Goal: Information Seeking & Learning: Learn about a topic

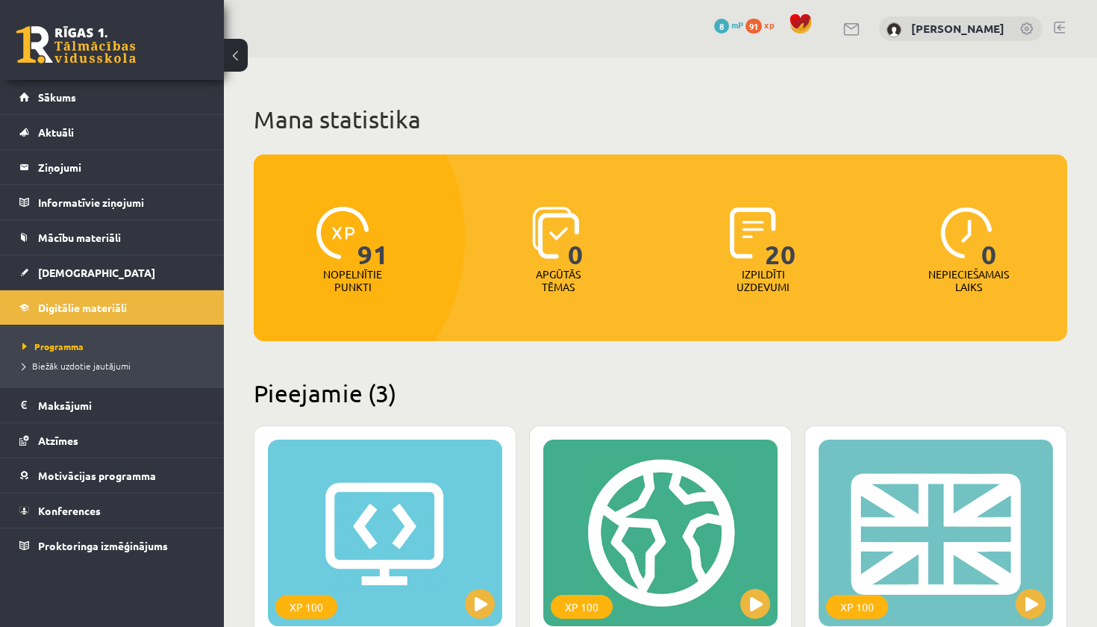
scroll to position [372, 0]
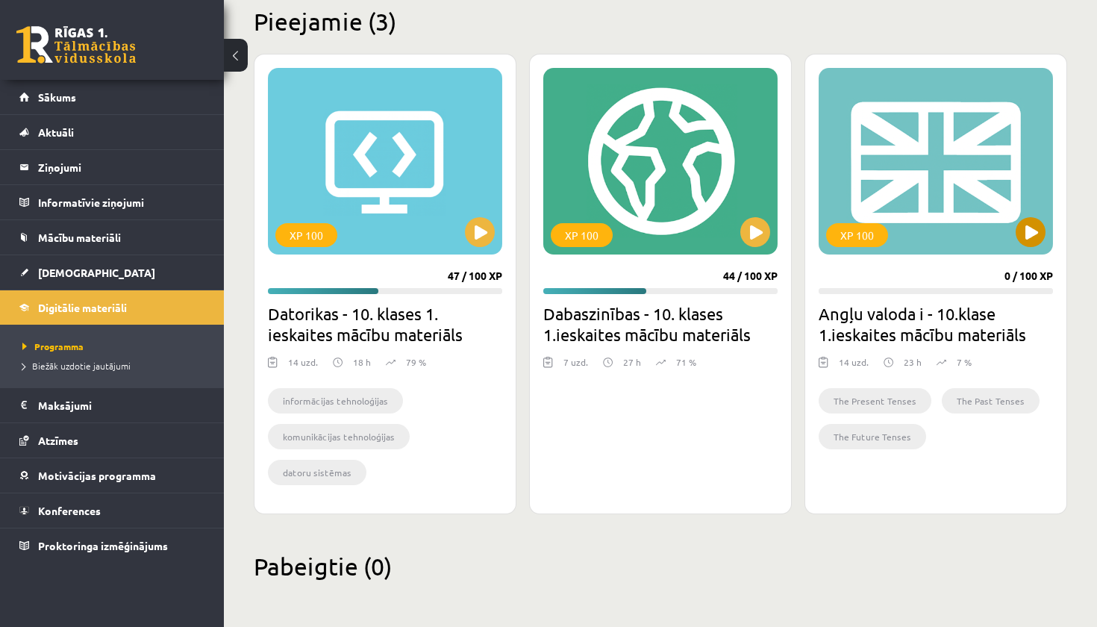
click at [1043, 231] on button at bounding box center [1031, 232] width 30 height 30
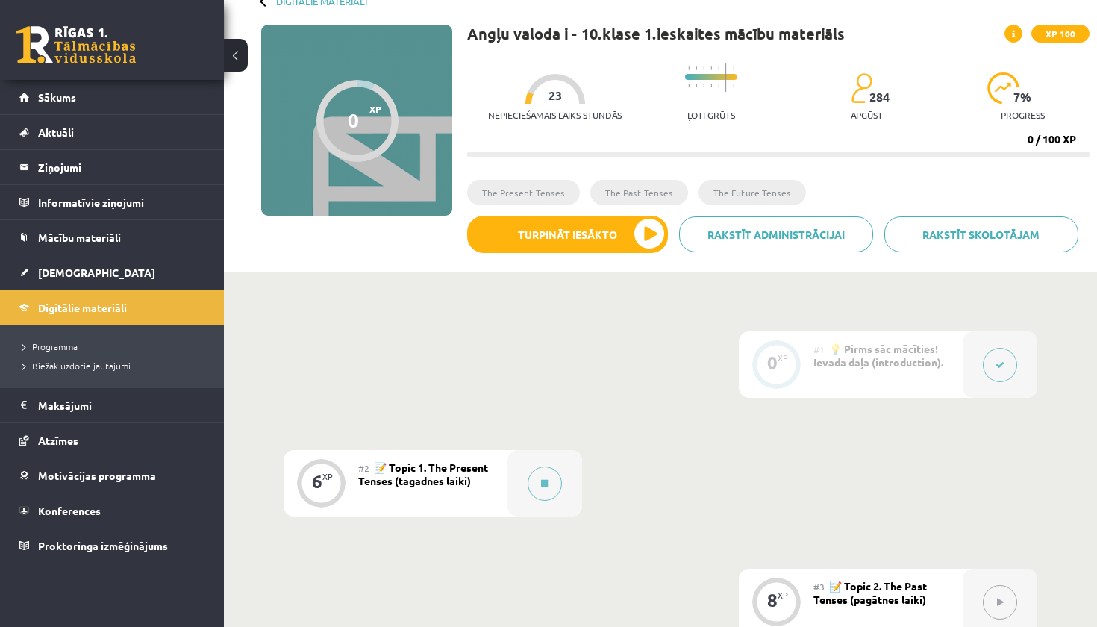
scroll to position [81, 0]
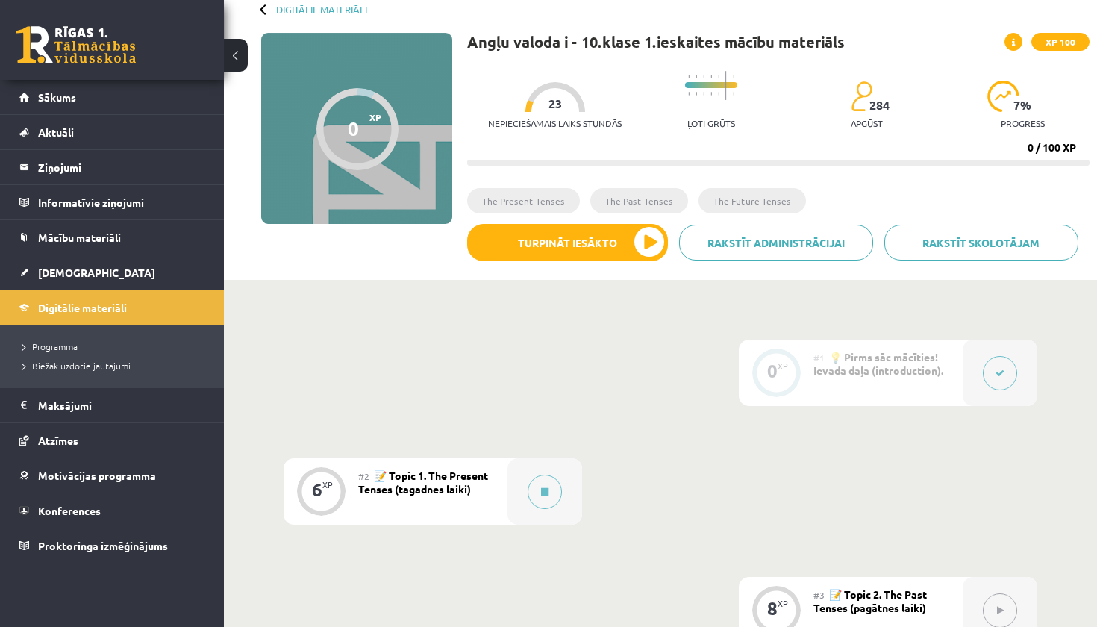
click at [1011, 371] on button at bounding box center [1000, 373] width 34 height 34
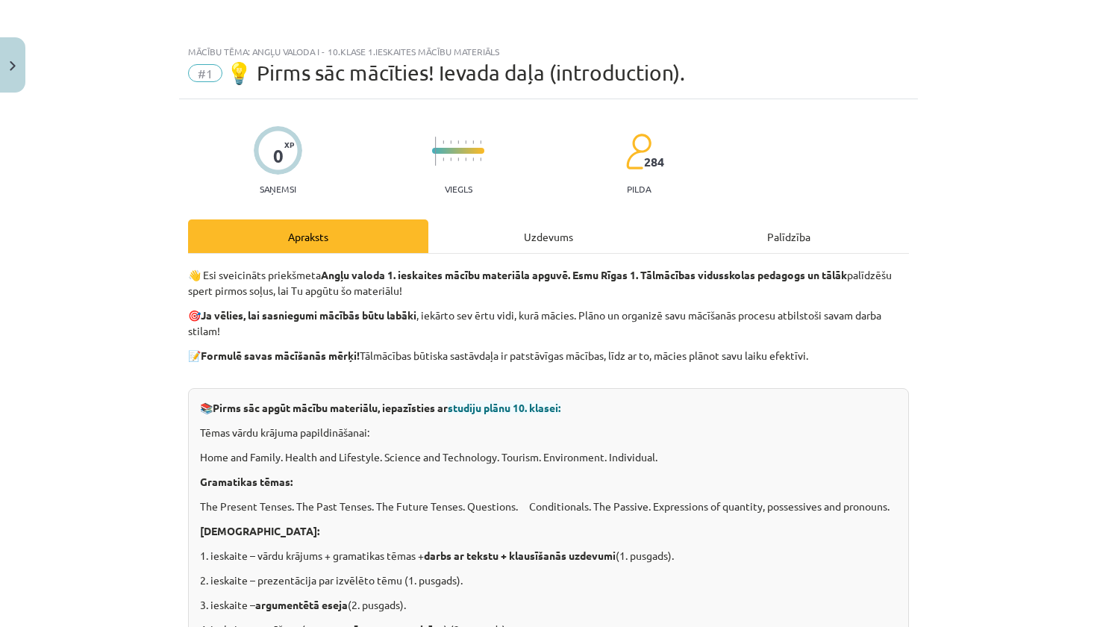
scroll to position [41, 0]
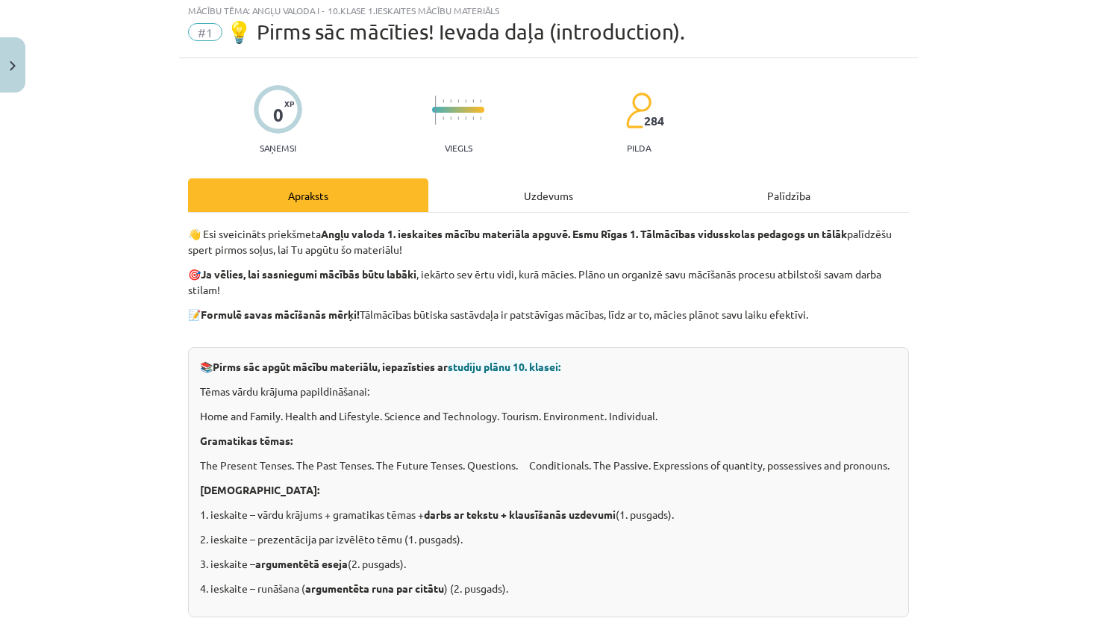
click at [564, 202] on div "Uzdevums" at bounding box center [548, 195] width 240 height 34
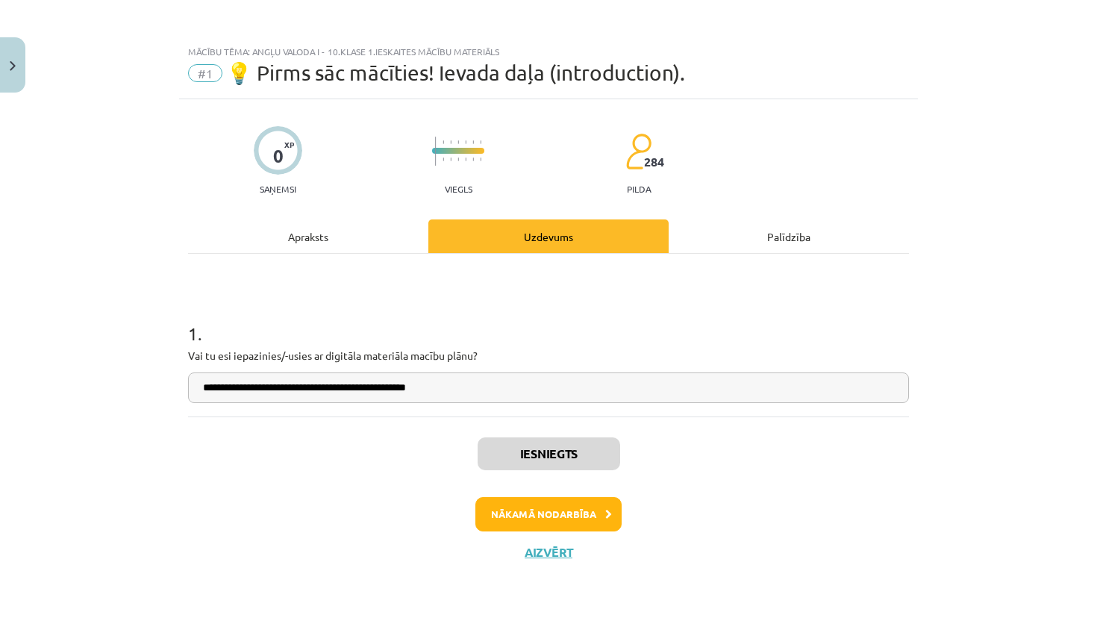
click at [566, 522] on button "Nākamā nodarbība" at bounding box center [548, 514] width 146 height 34
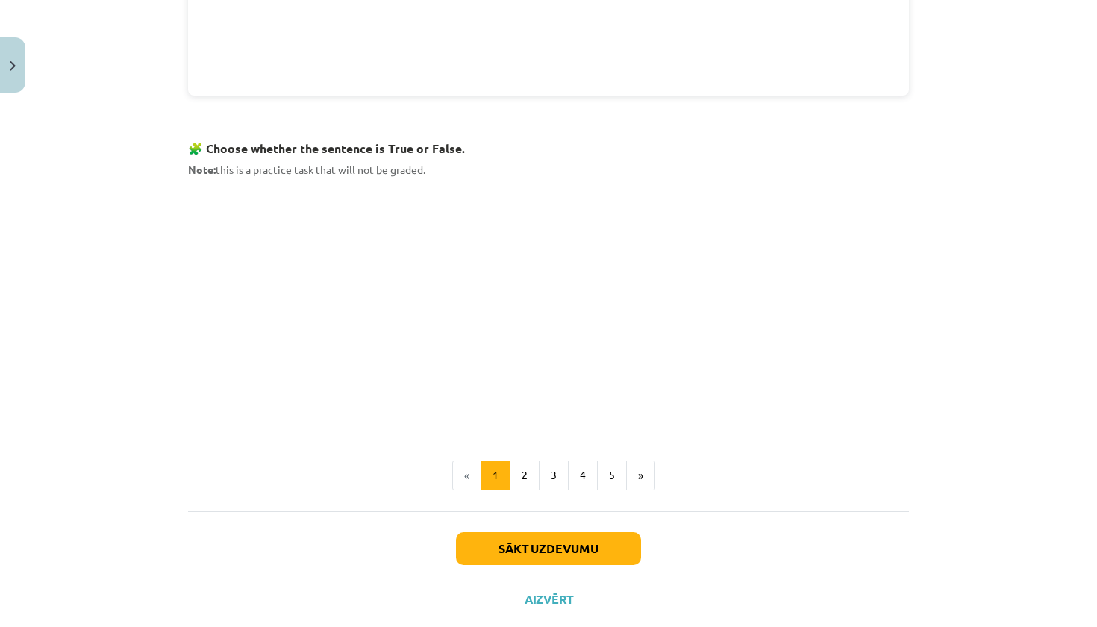
scroll to position [836, 0]
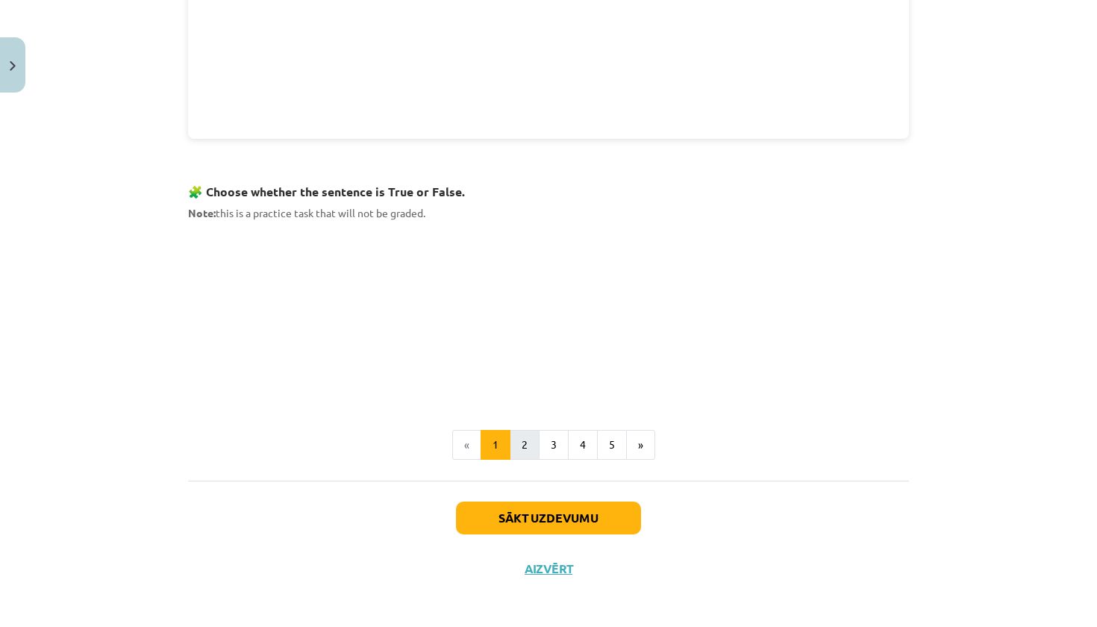
click at [519, 432] on button "2" at bounding box center [525, 445] width 30 height 30
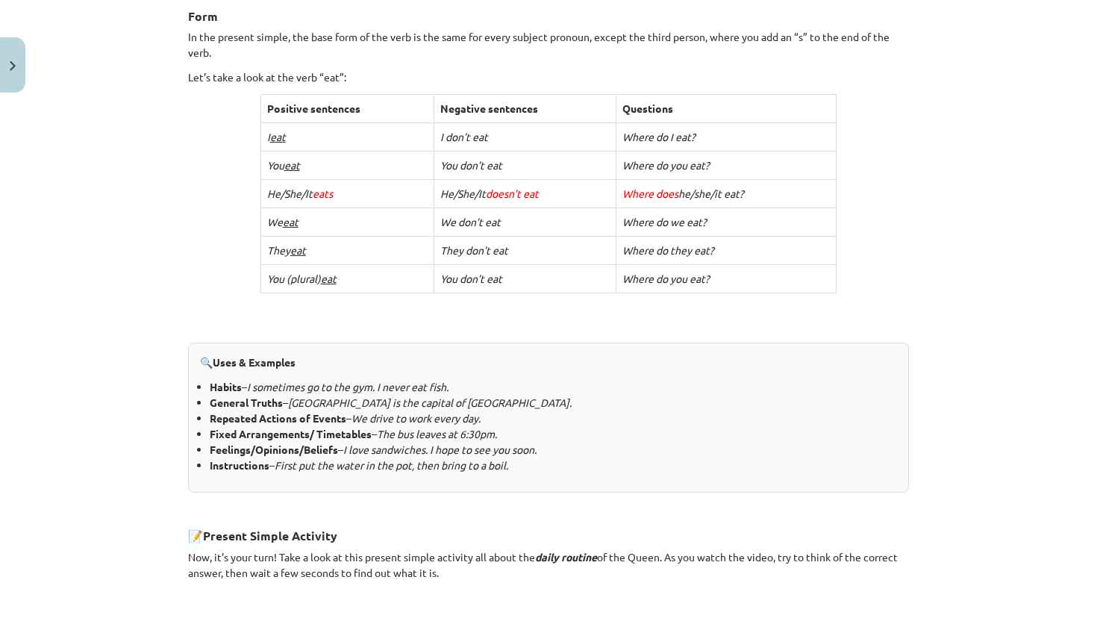
scroll to position [267, 0]
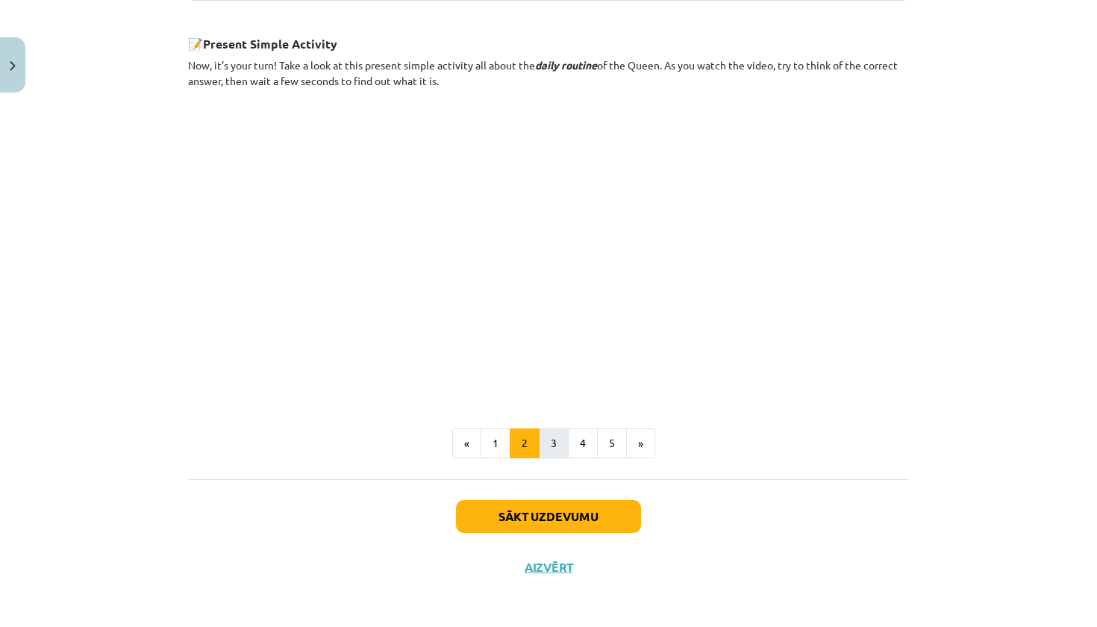
click at [553, 443] on button "3" at bounding box center [554, 443] width 30 height 30
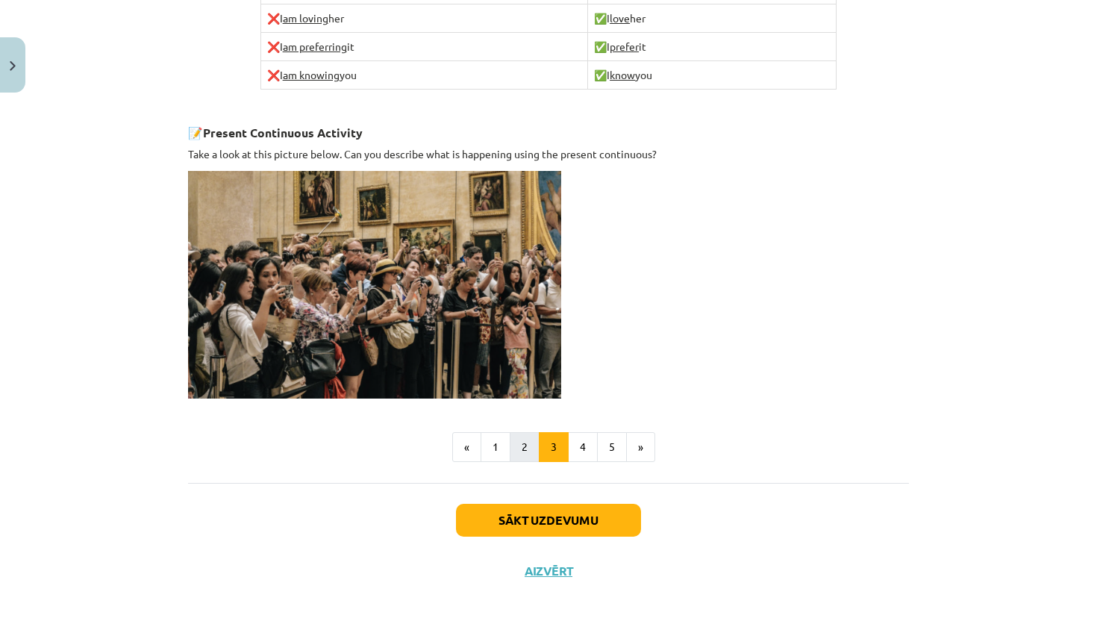
click at [530, 440] on button "2" at bounding box center [525, 447] width 30 height 30
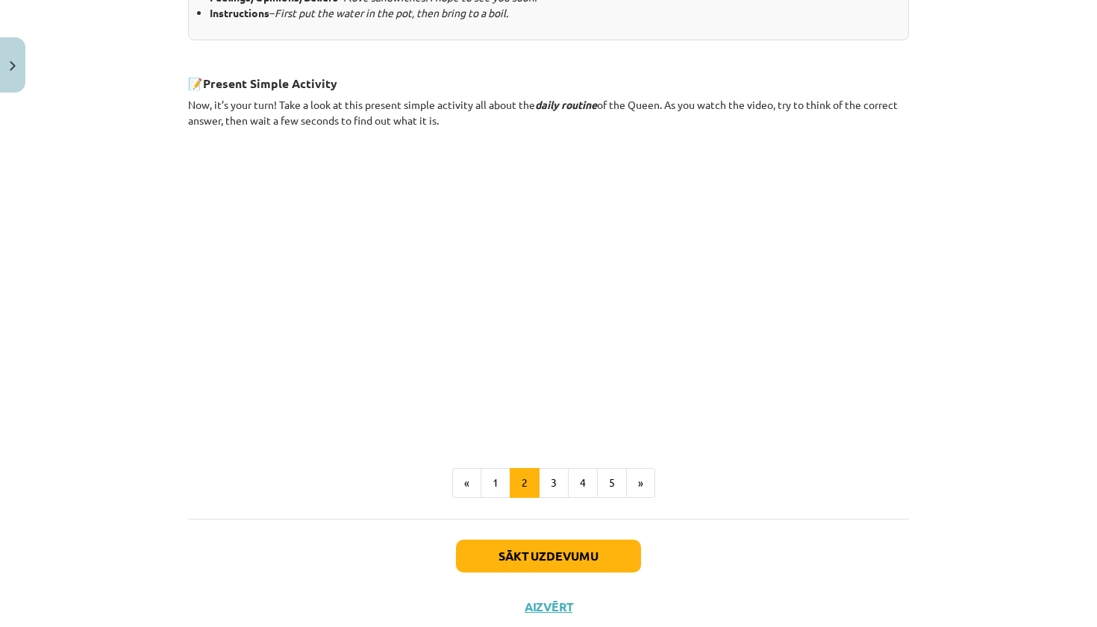
scroll to position [814, 0]
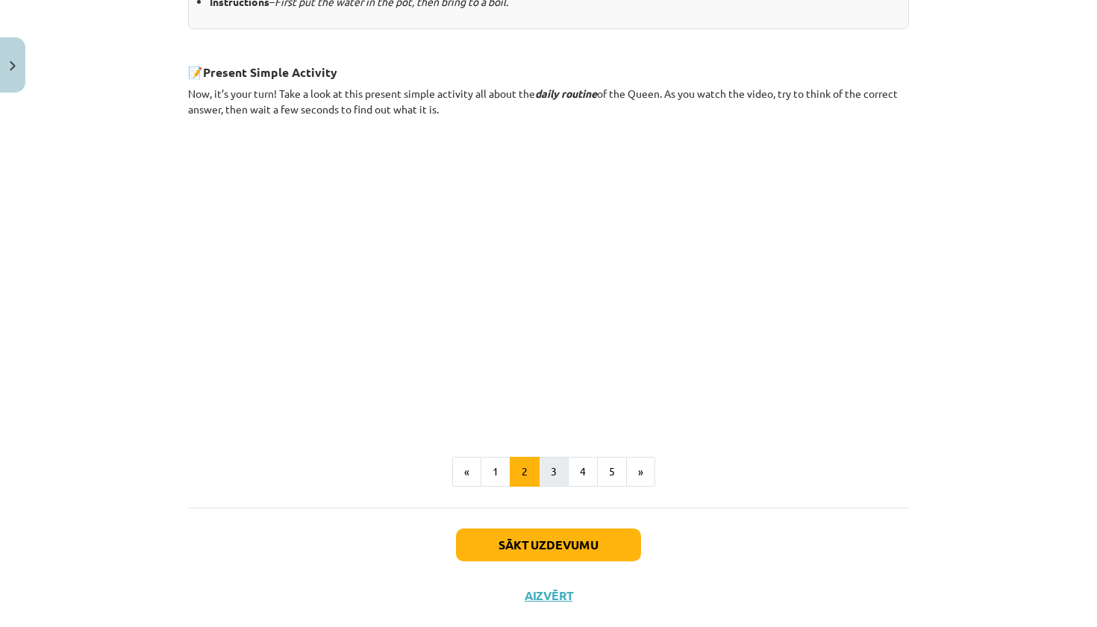
click at [557, 465] on button "3" at bounding box center [554, 472] width 30 height 30
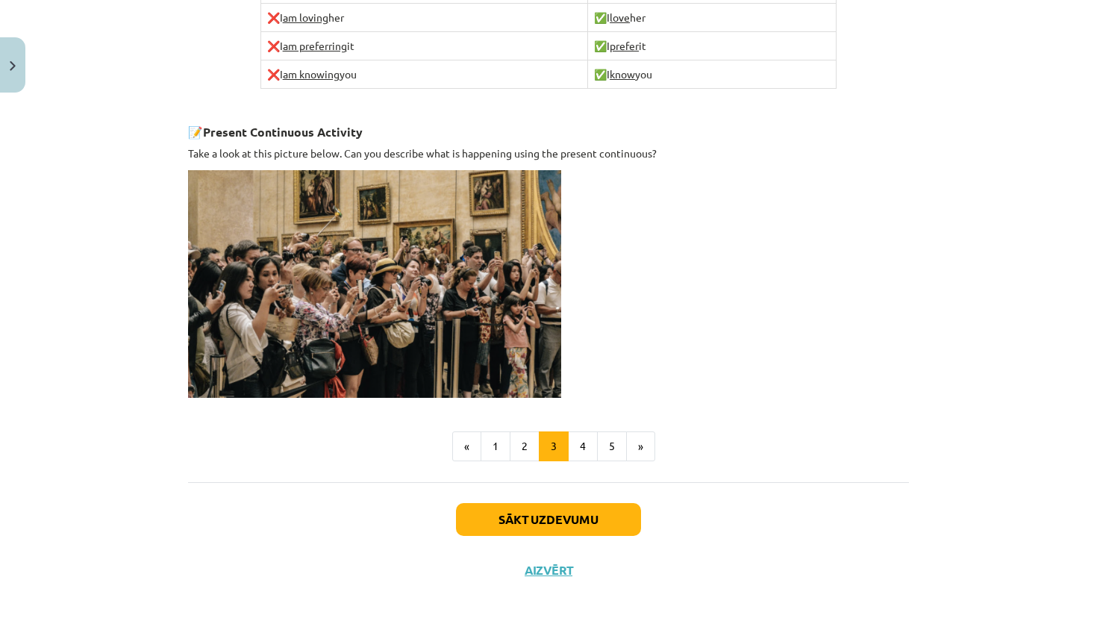
scroll to position [954, 0]
click at [587, 434] on button "4" at bounding box center [583, 447] width 30 height 30
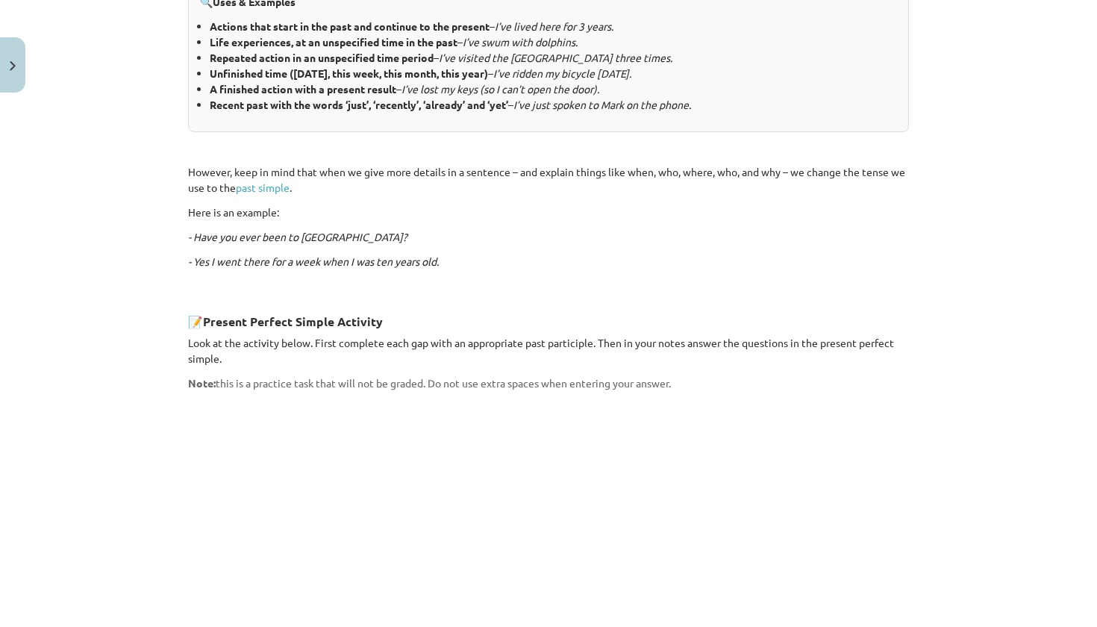
scroll to position [806, 0]
click at [572, 204] on p "Here is an example:" at bounding box center [548, 212] width 721 height 16
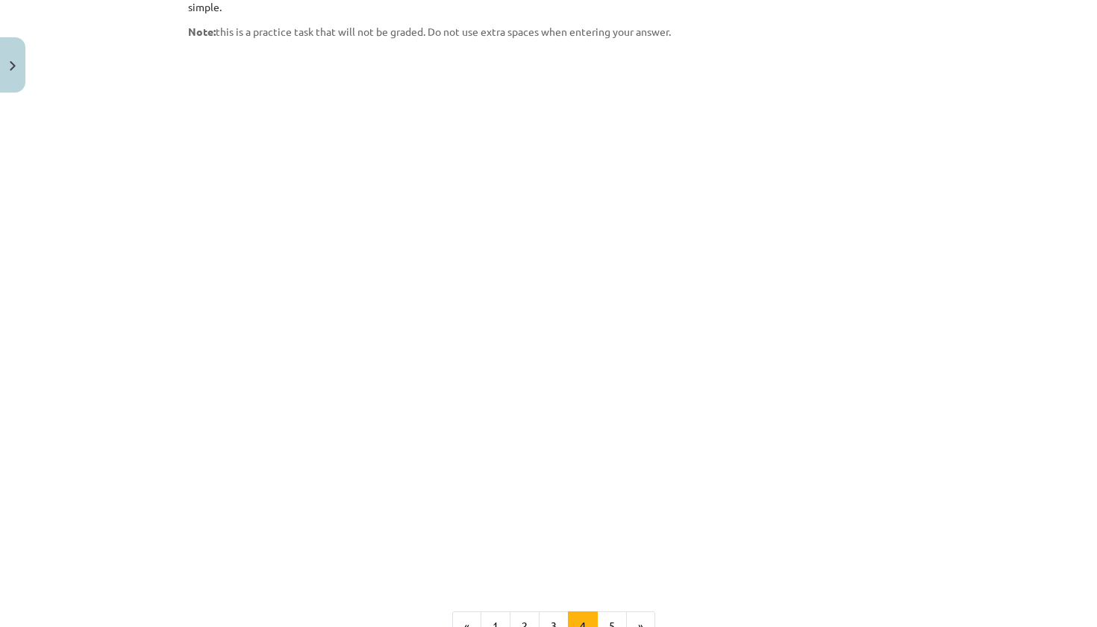
scroll to position [1187, 0]
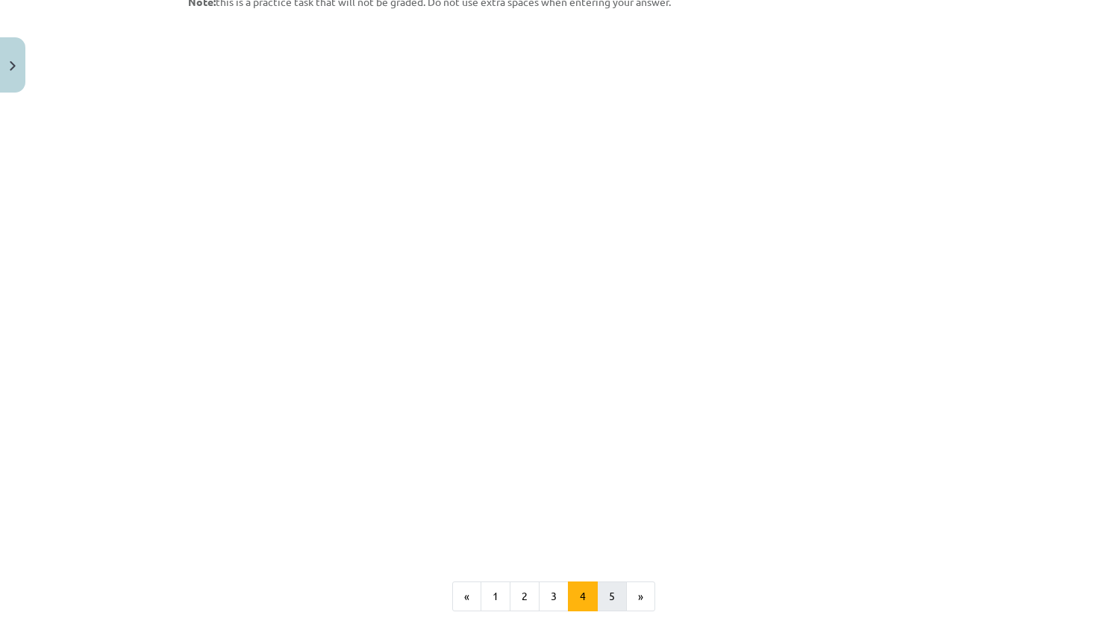
click at [617, 581] on button "5" at bounding box center [612, 596] width 30 height 30
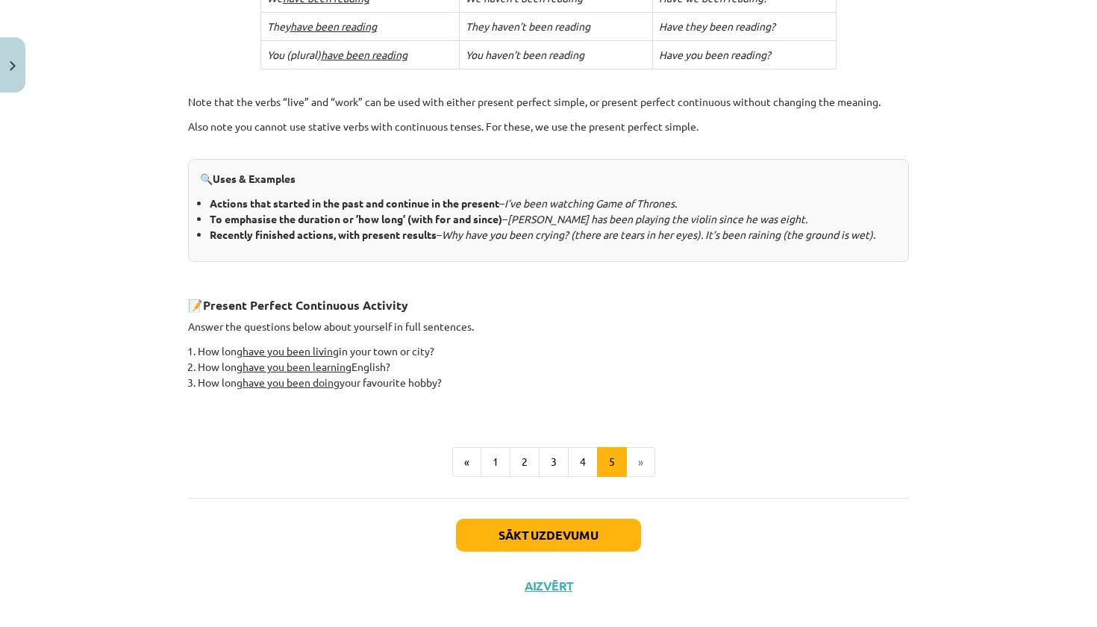
scroll to position [541, 0]
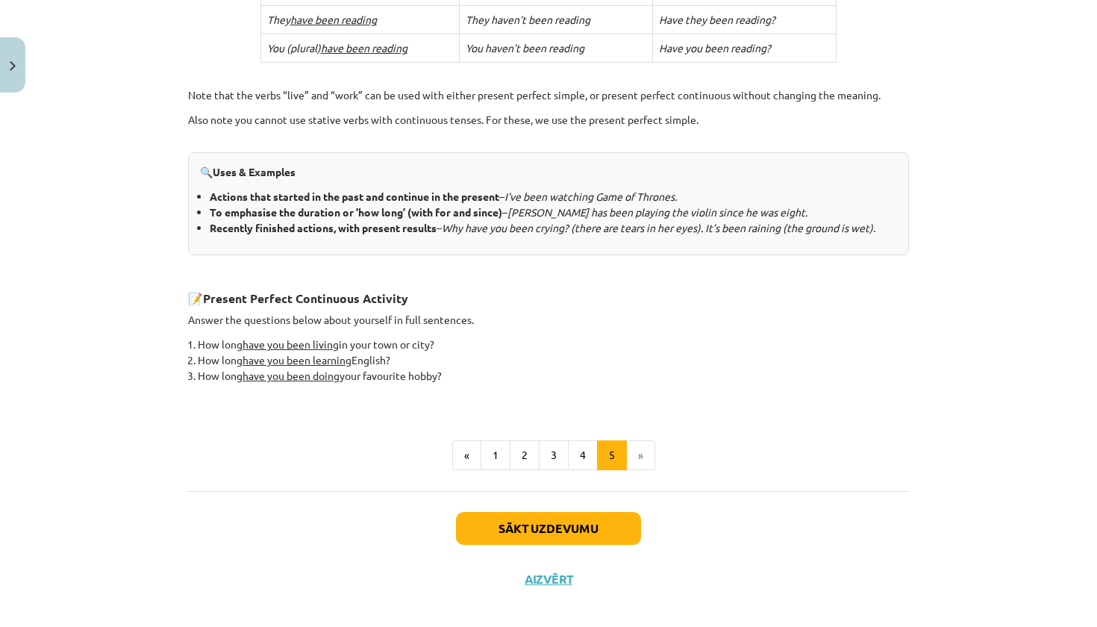
click at [528, 525] on button "Sākt uzdevumu" at bounding box center [548, 528] width 185 height 33
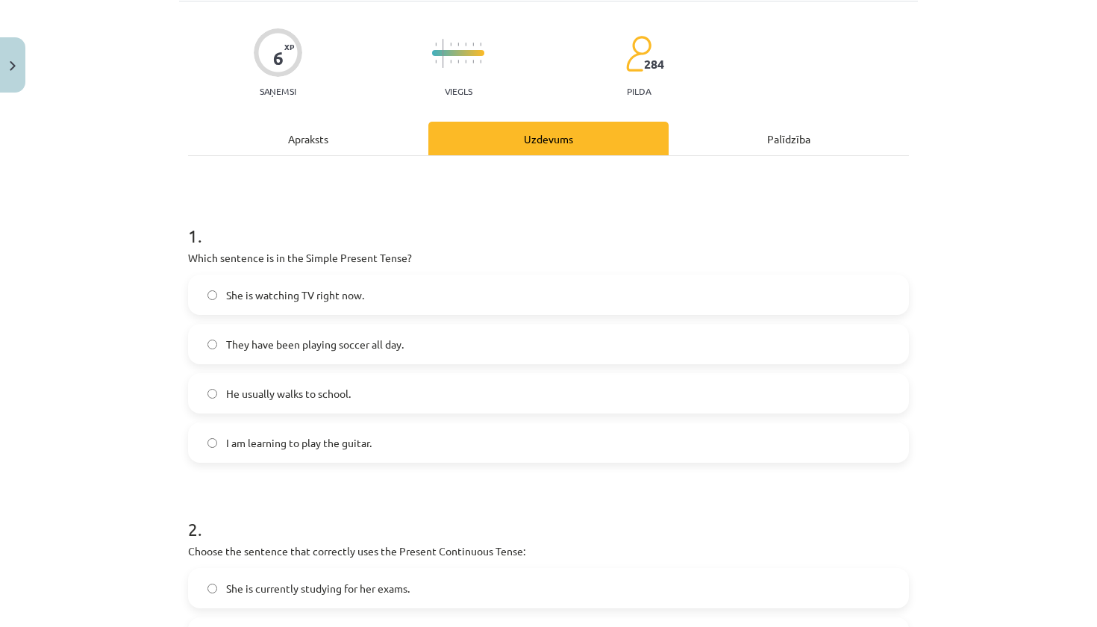
scroll to position [99, 0]
drag, startPoint x: 528, startPoint y: 525, endPoint x: 500, endPoint y: 455, distance: 75.7
click at [528, 524] on h1 "2 ." at bounding box center [548, 515] width 721 height 46
click at [425, 378] on label "He usually walks to school." at bounding box center [549, 392] width 718 height 37
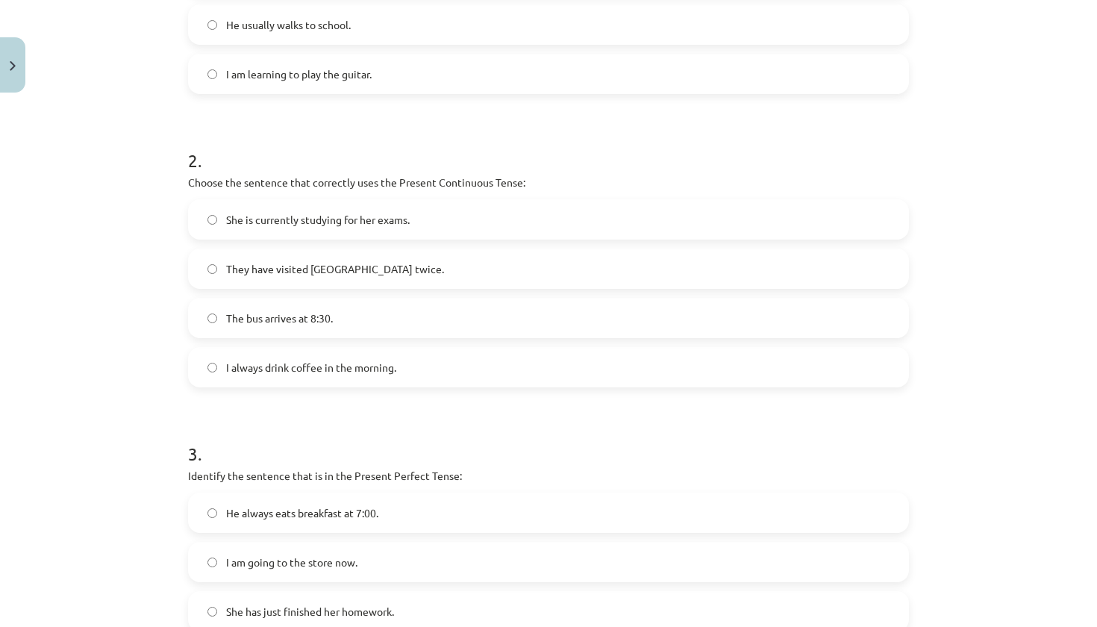
scroll to position [468, 0]
click at [319, 226] on label "She is currently studying for her exams." at bounding box center [549, 217] width 718 height 37
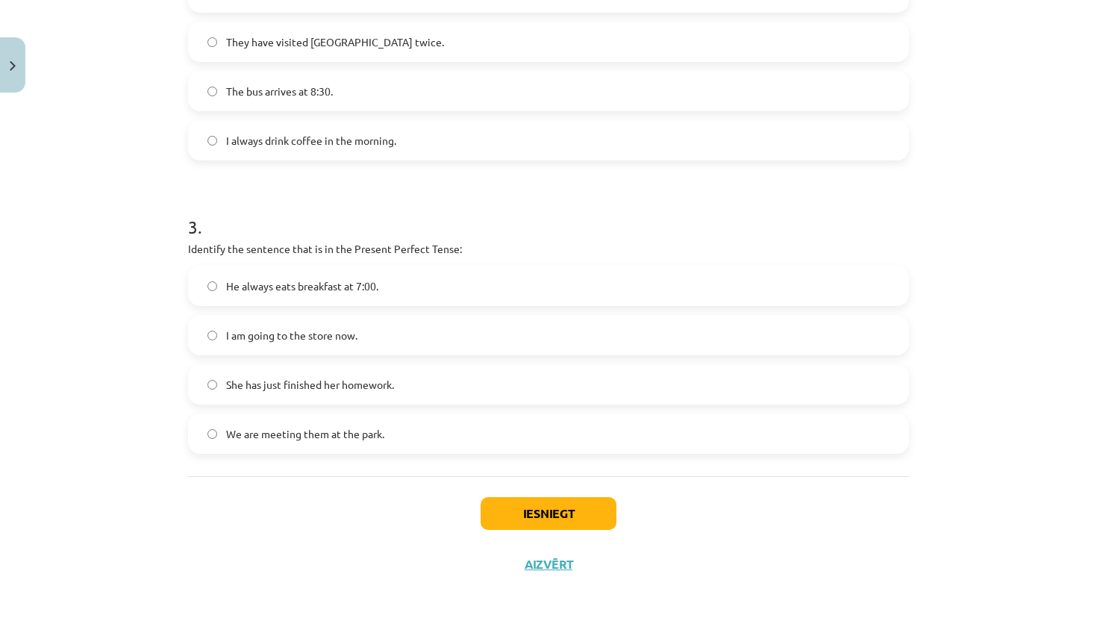
scroll to position [696, 0]
click at [326, 372] on label "She has just finished her homework." at bounding box center [549, 384] width 718 height 37
click at [516, 512] on button "Iesniegt" at bounding box center [549, 513] width 136 height 33
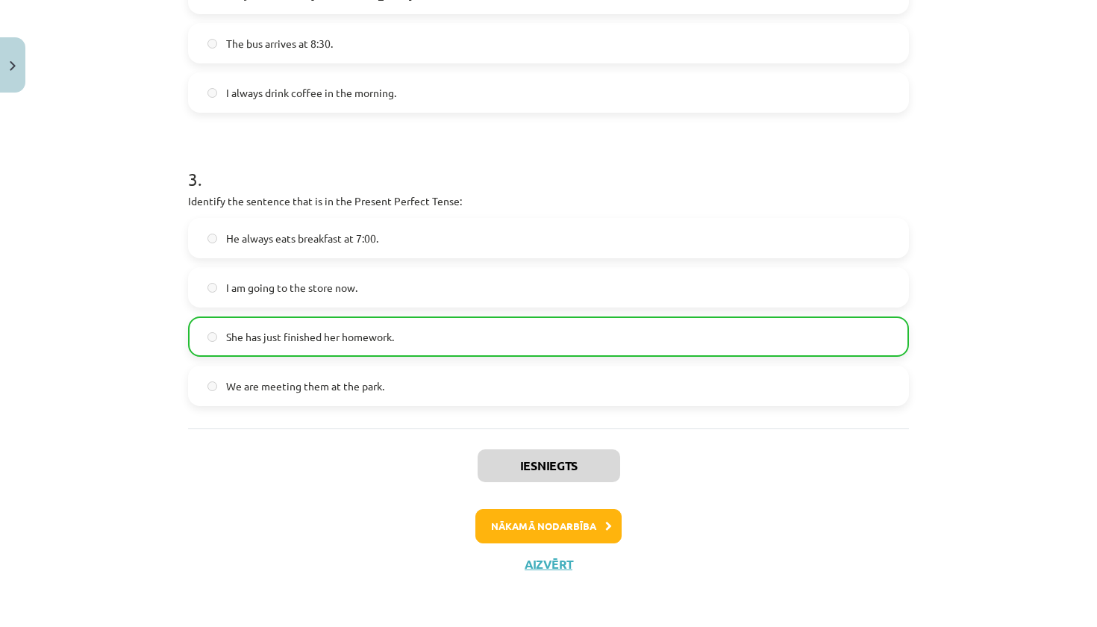
scroll to position [743, 0]
click at [545, 535] on button "Nākamā nodarbība" at bounding box center [548, 526] width 146 height 34
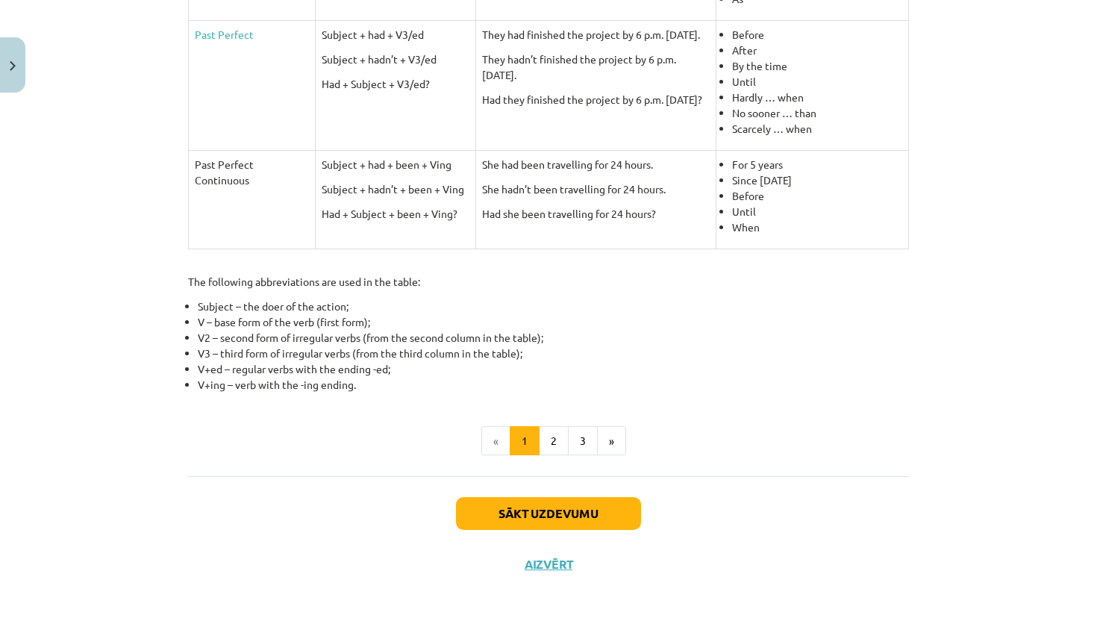
scroll to position [637, 0]
click at [549, 449] on button "2" at bounding box center [554, 442] width 30 height 30
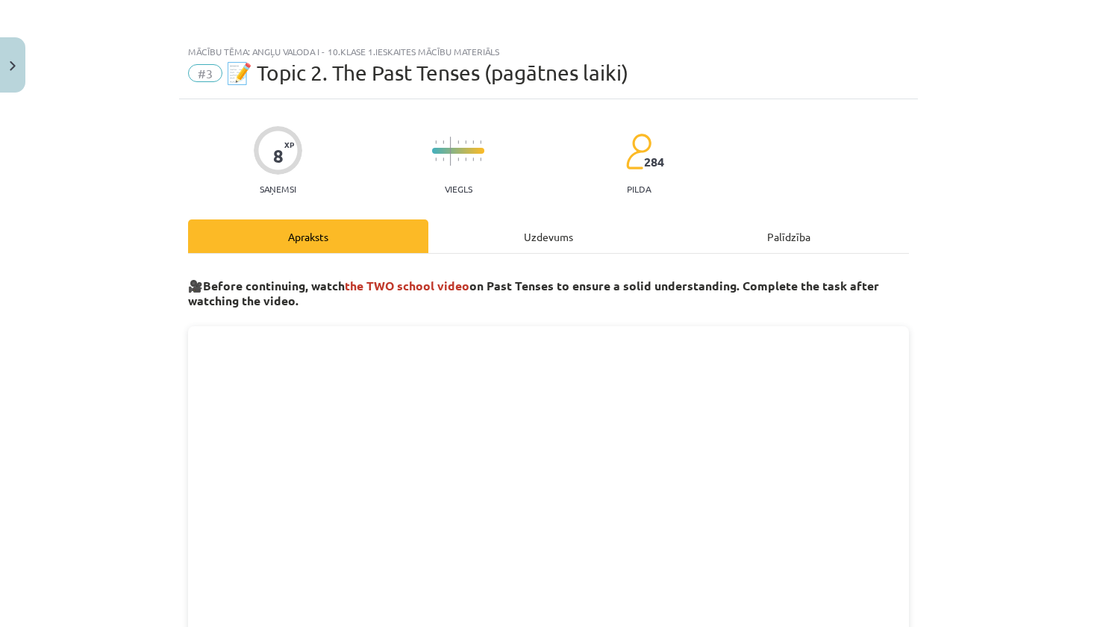
scroll to position [0, 0]
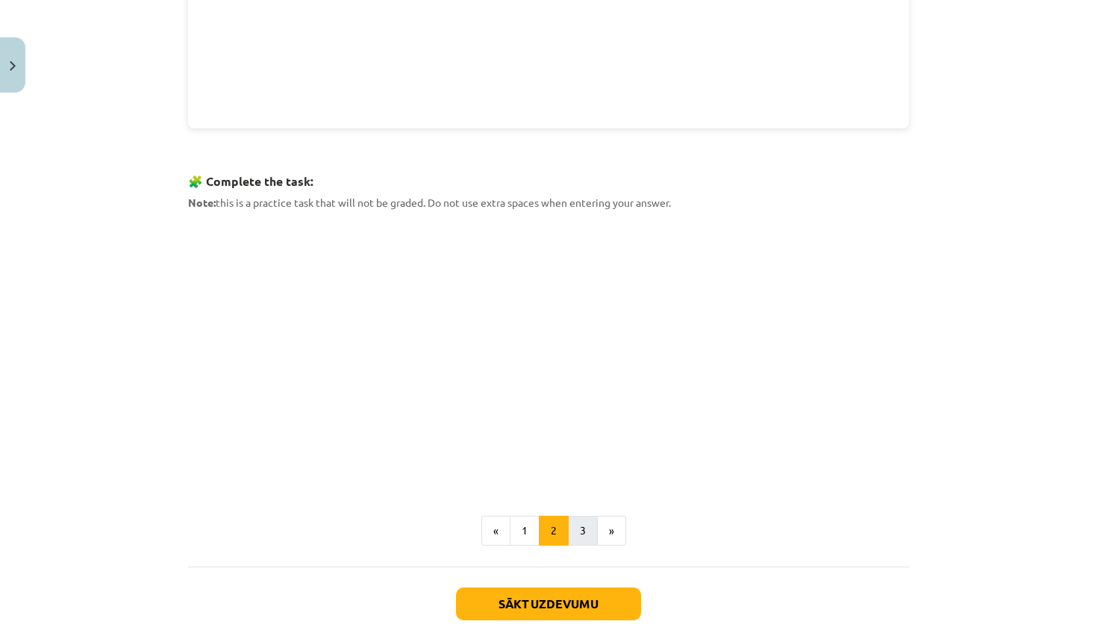
click at [588, 521] on button "3" at bounding box center [583, 531] width 30 height 30
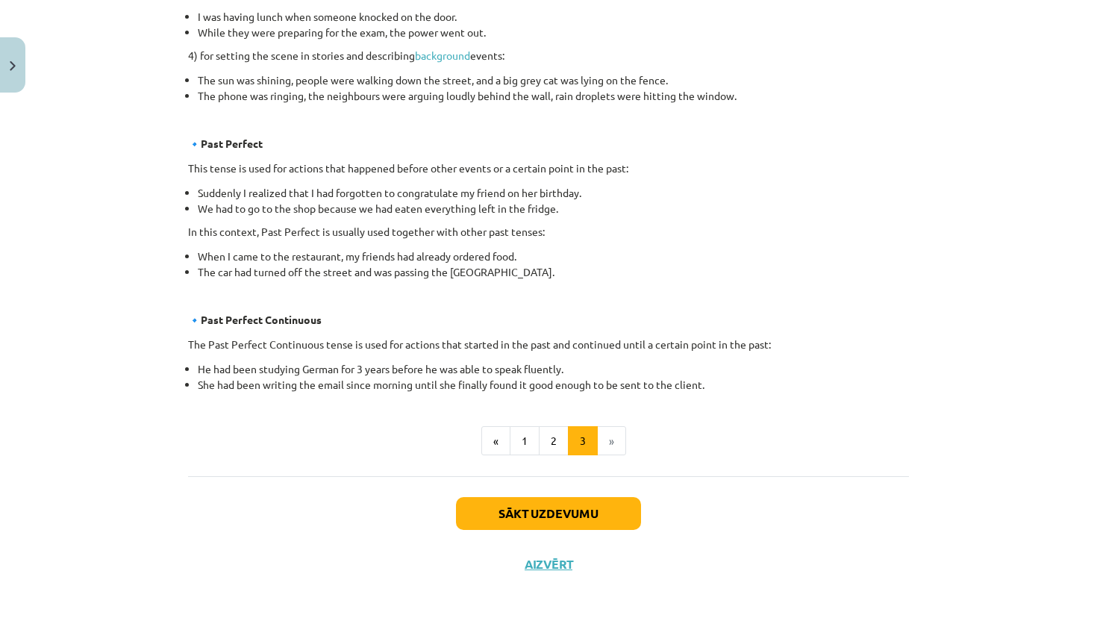
scroll to position [790, 0]
click at [524, 439] on button "1" at bounding box center [525, 441] width 30 height 30
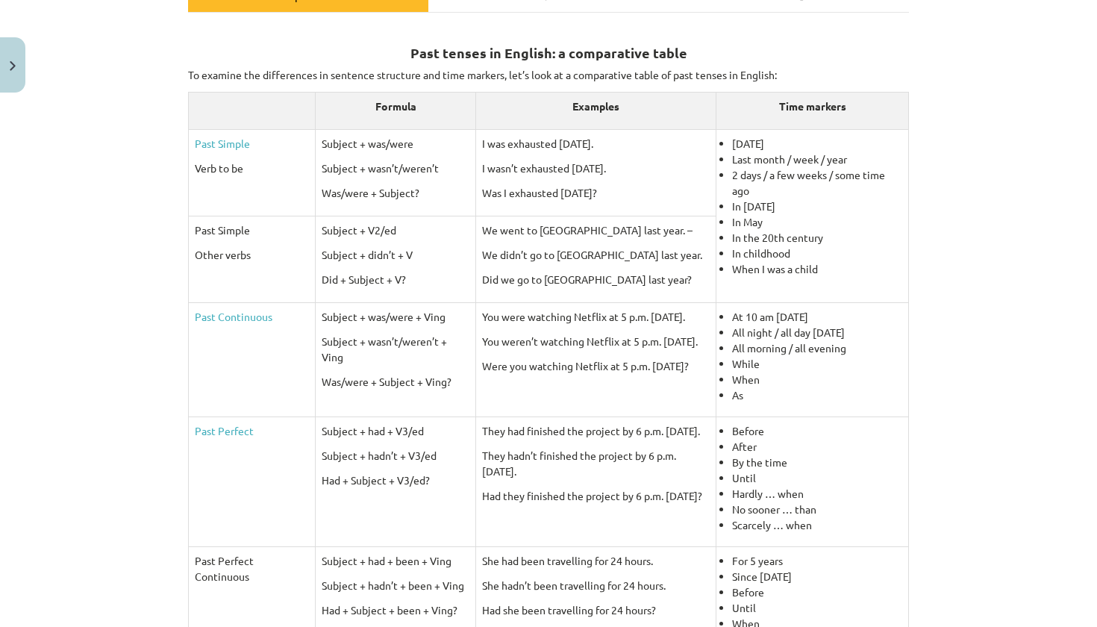
scroll to position [245, 0]
